Goal: Contribute content

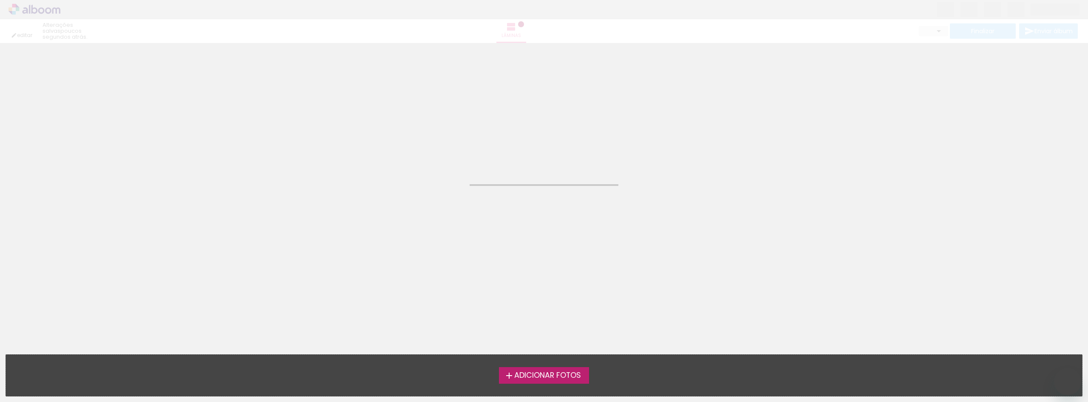
click at [513, 366] on div "Adicionar Fotos Solte suas fotos aqui..." at bounding box center [544, 374] width 1076 height 41
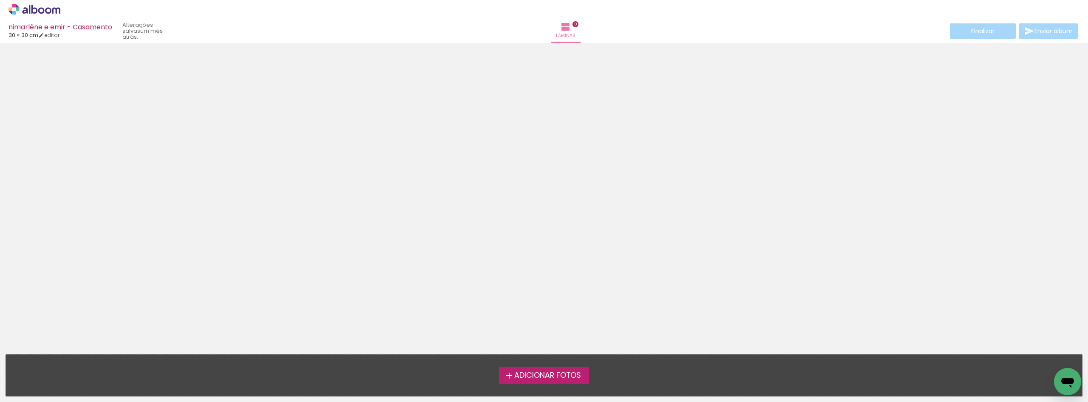
click at [550, 372] on span "Adicionar Fotos" at bounding box center [547, 375] width 67 height 8
click at [0, 0] on input "file" at bounding box center [0, 0] width 0 height 0
